Goal: Register for event/course

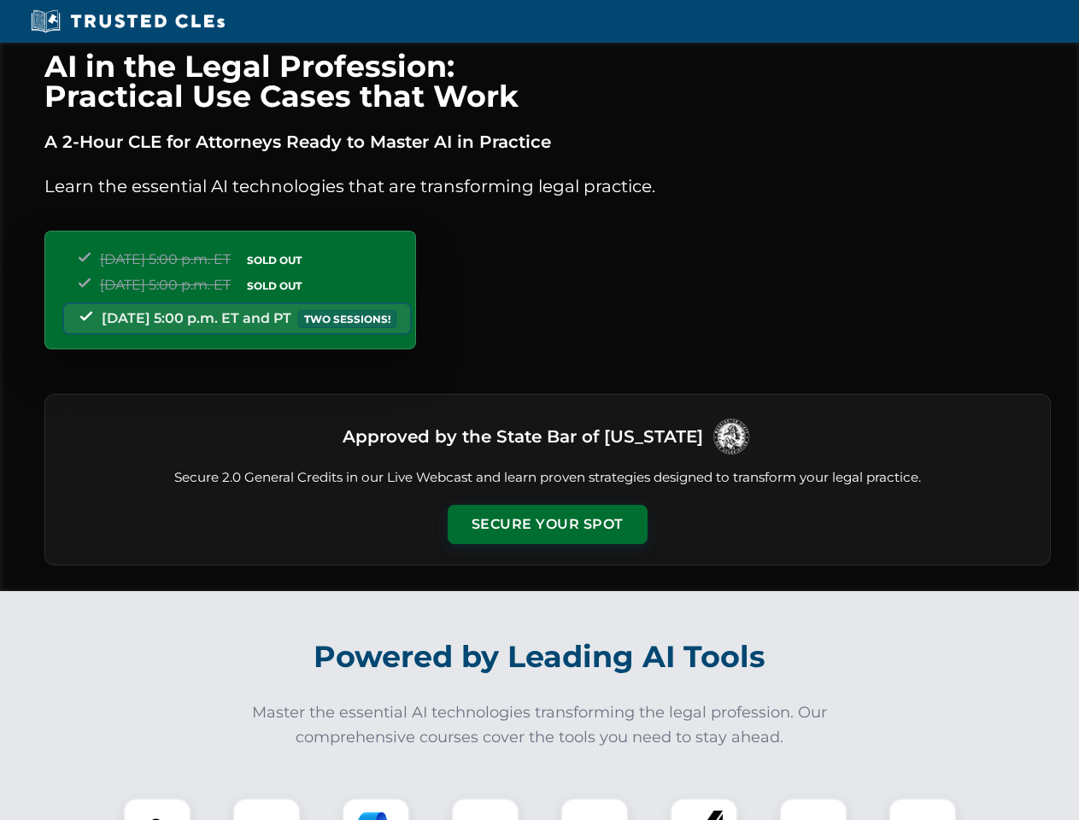
click at [547, 524] on button "Secure Your Spot" at bounding box center [548, 524] width 200 height 39
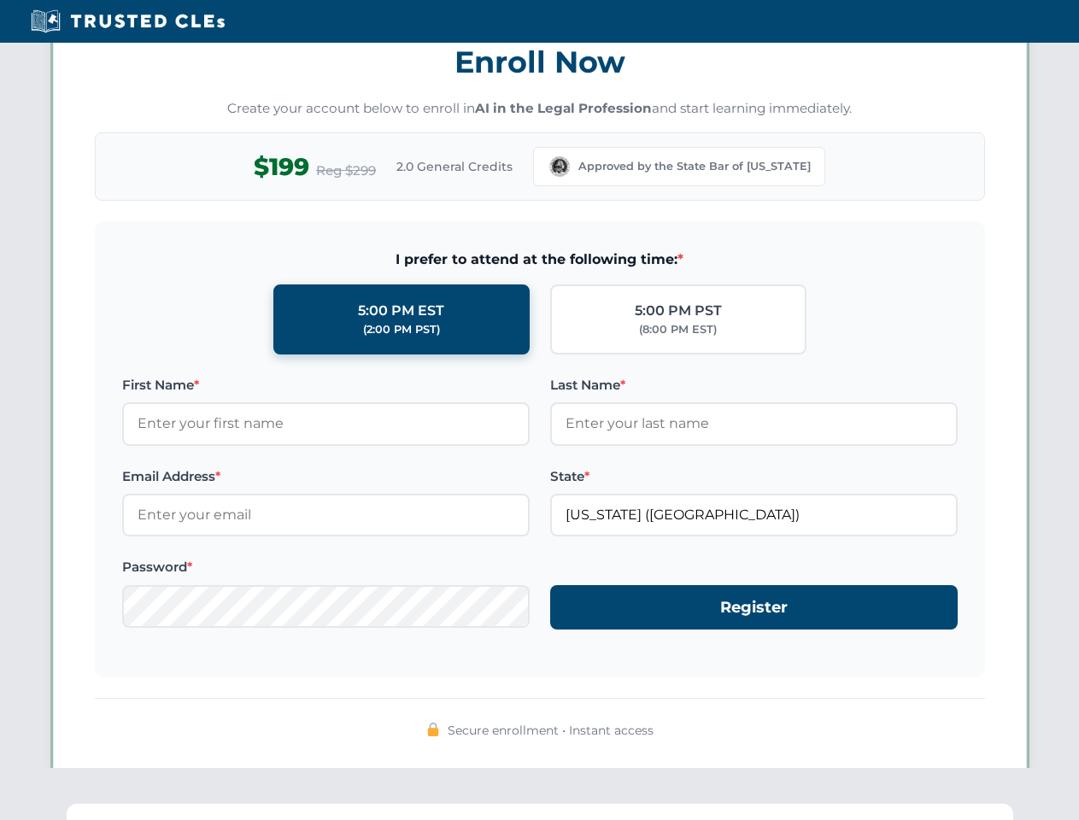
click at [267, 809] on div "AI in the Legal Profession: Practical Use Cases that Work A 2-Hour CLE for Atto…" at bounding box center [539, 560] width 1079 height 3996
